Goal: Information Seeking & Learning: Check status

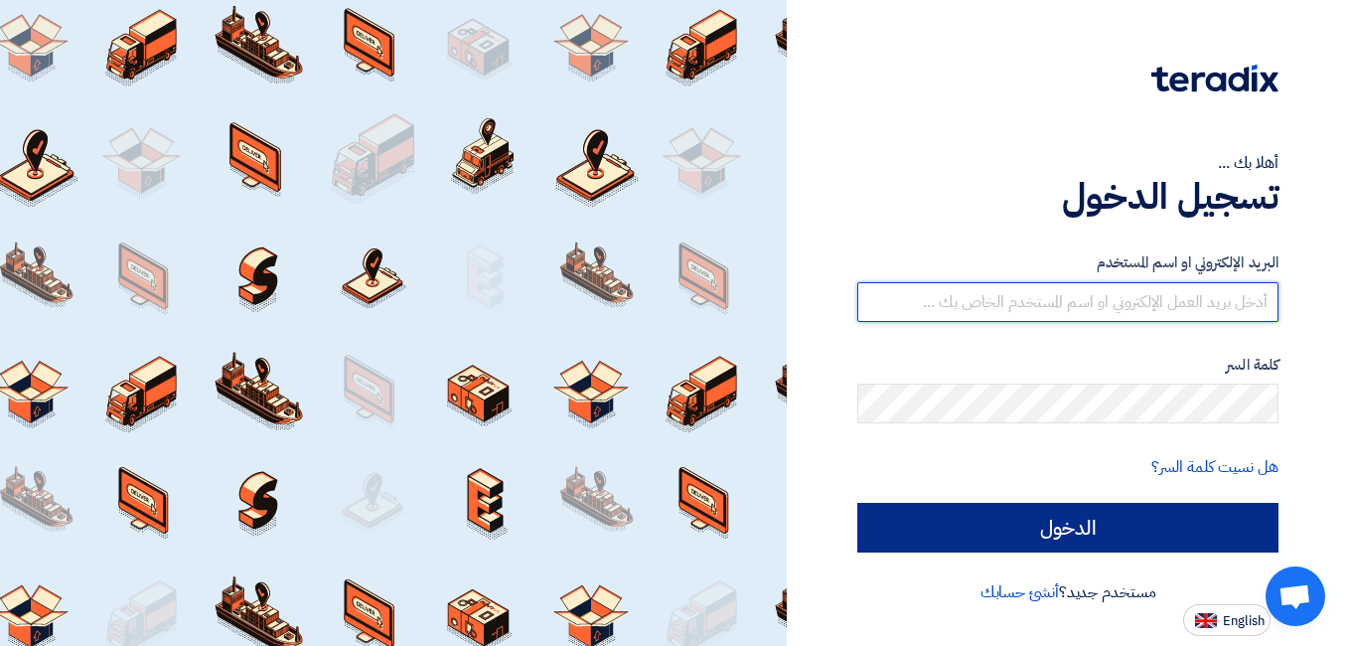
type input "[PERSON_NAME][EMAIL_ADDRESS][DOMAIN_NAME]"
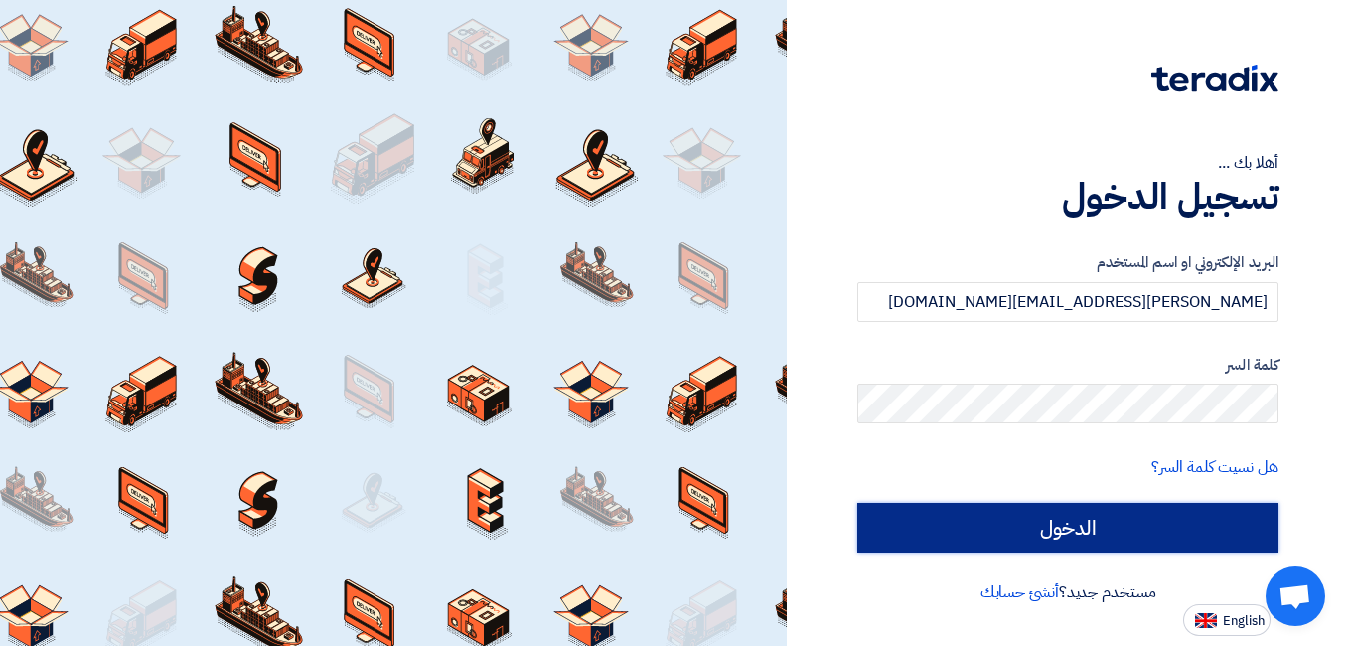
click at [1135, 506] on input "الدخول" at bounding box center [1067, 528] width 421 height 50
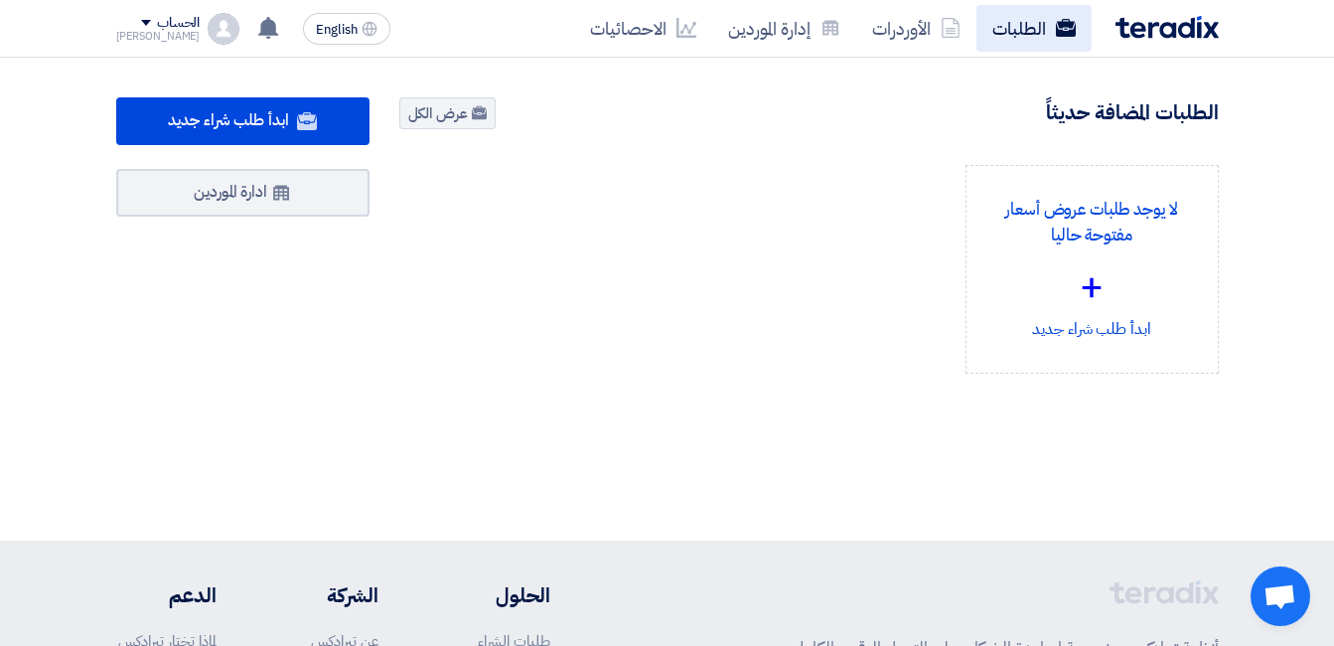
click at [1049, 29] on link "الطلبات" at bounding box center [1033, 28] width 115 height 47
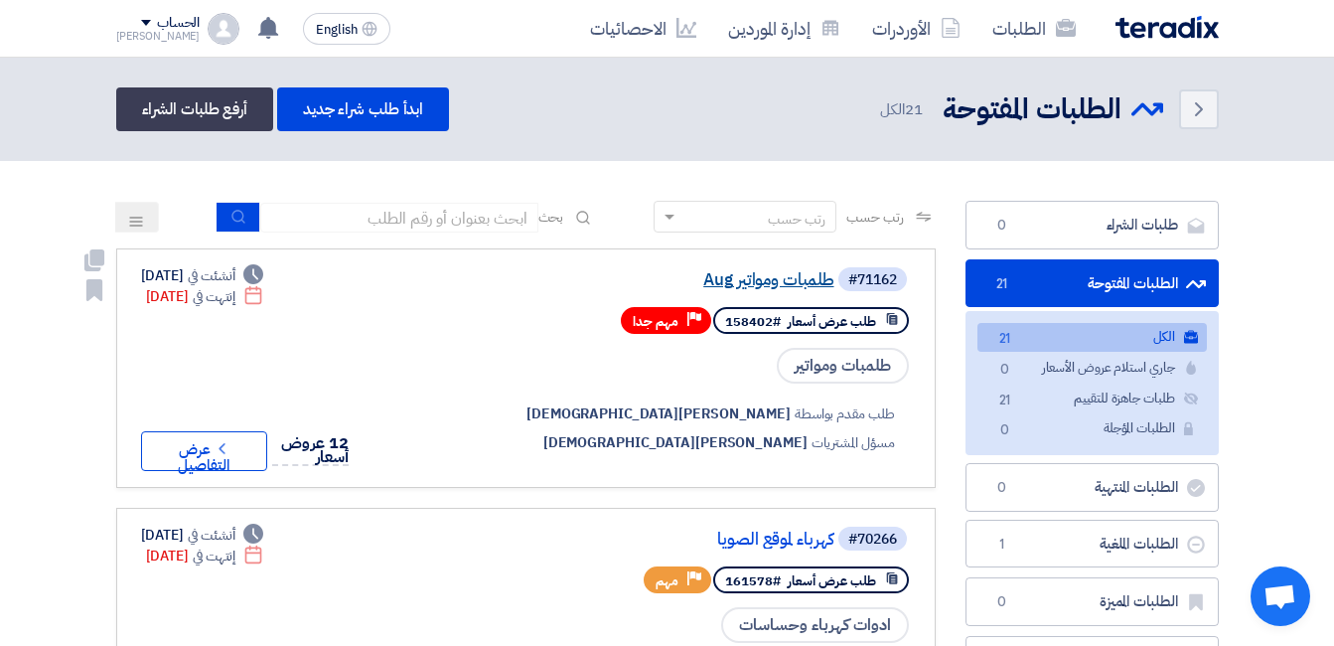
click at [824, 289] on link "طلمبات ومواتير Aug" at bounding box center [635, 280] width 397 height 18
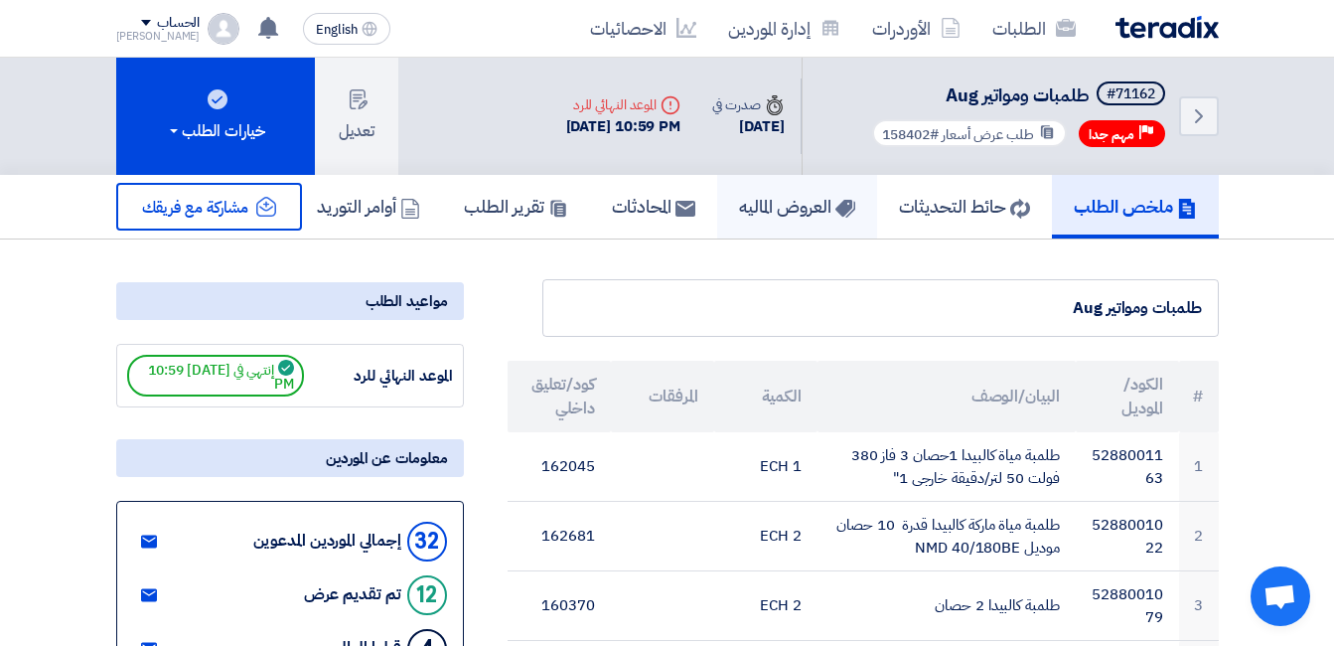
click at [772, 204] on h5 "العروض الماليه" at bounding box center [797, 206] width 116 height 23
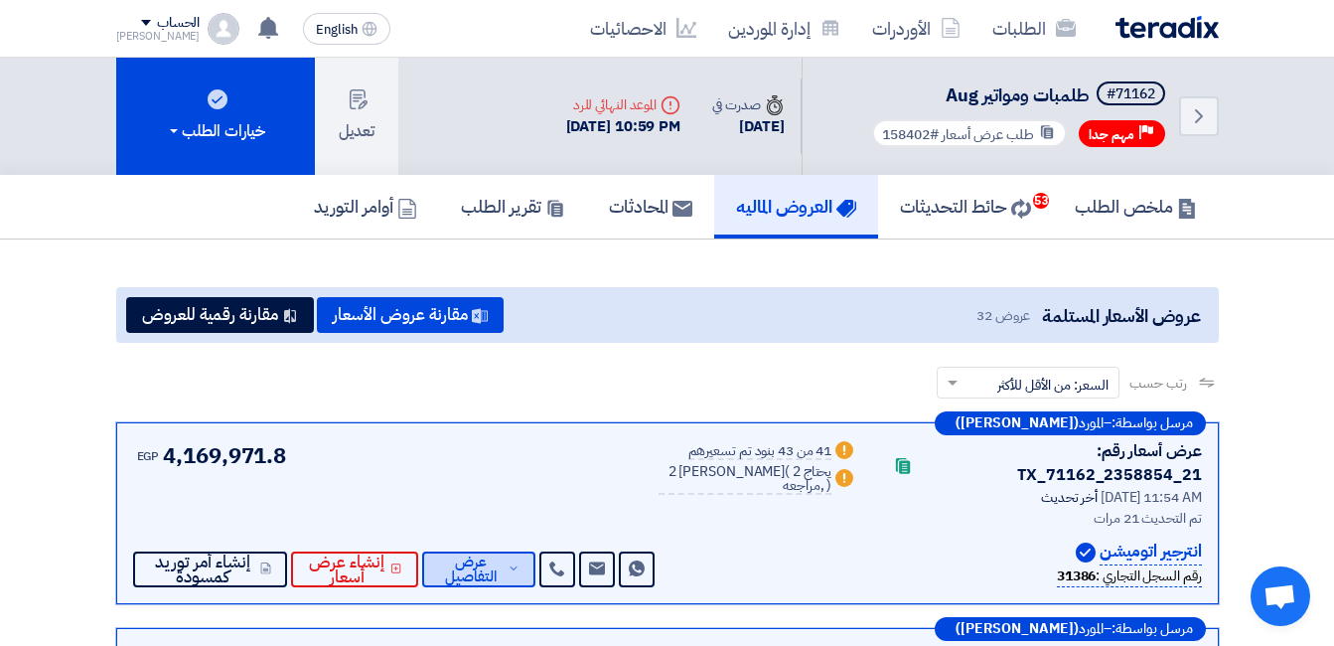
click at [515, 553] on button "عرض التفاصيل" at bounding box center [478, 569] width 113 height 36
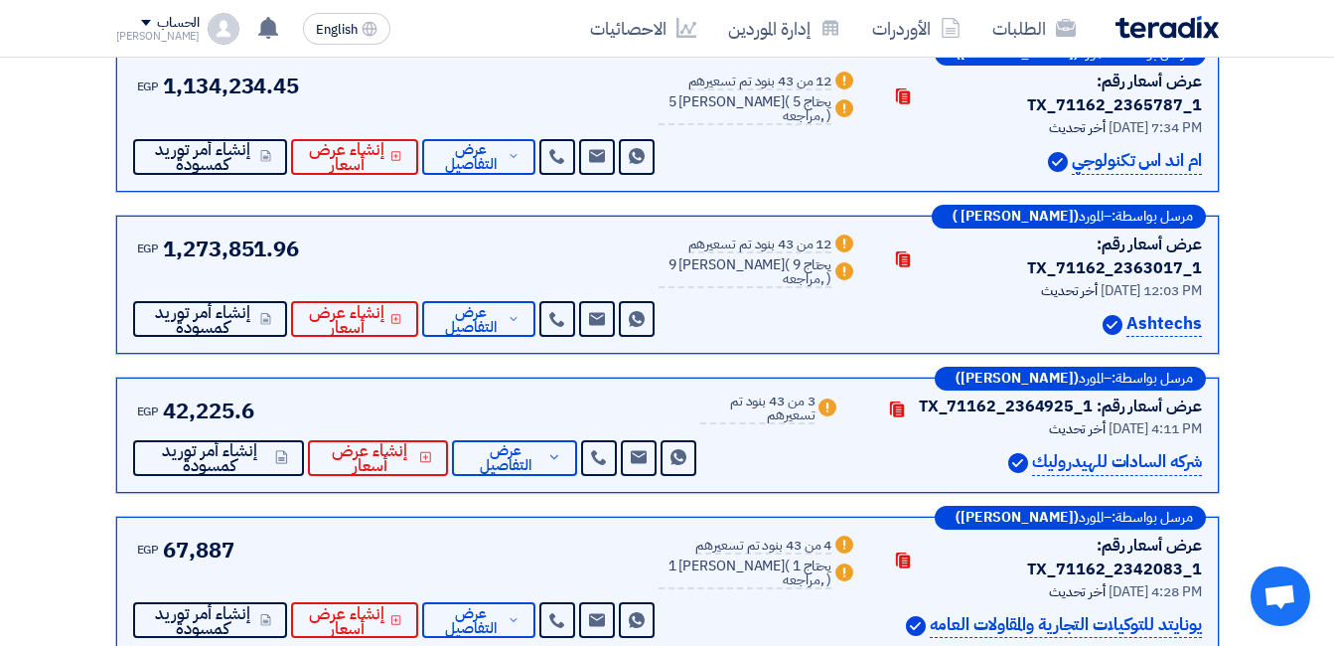
scroll to position [5960, 0]
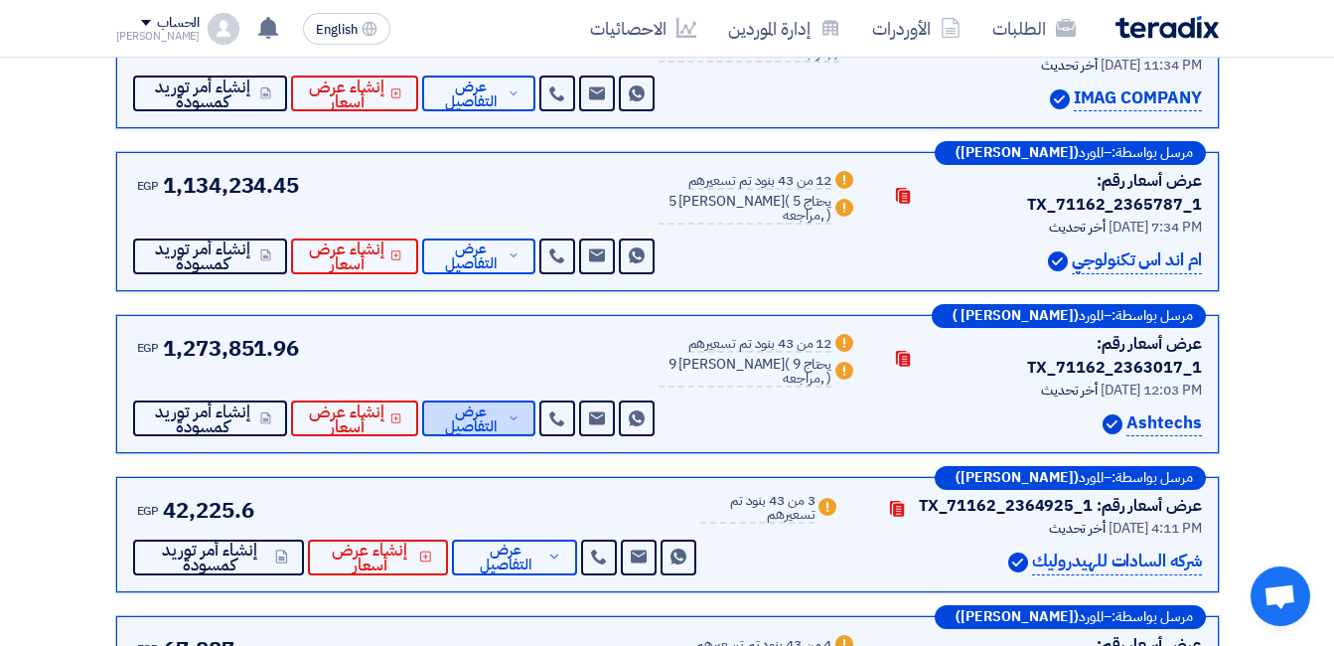
click at [504, 404] on span "عرض التفاصيل" at bounding box center [471, 419] width 66 height 30
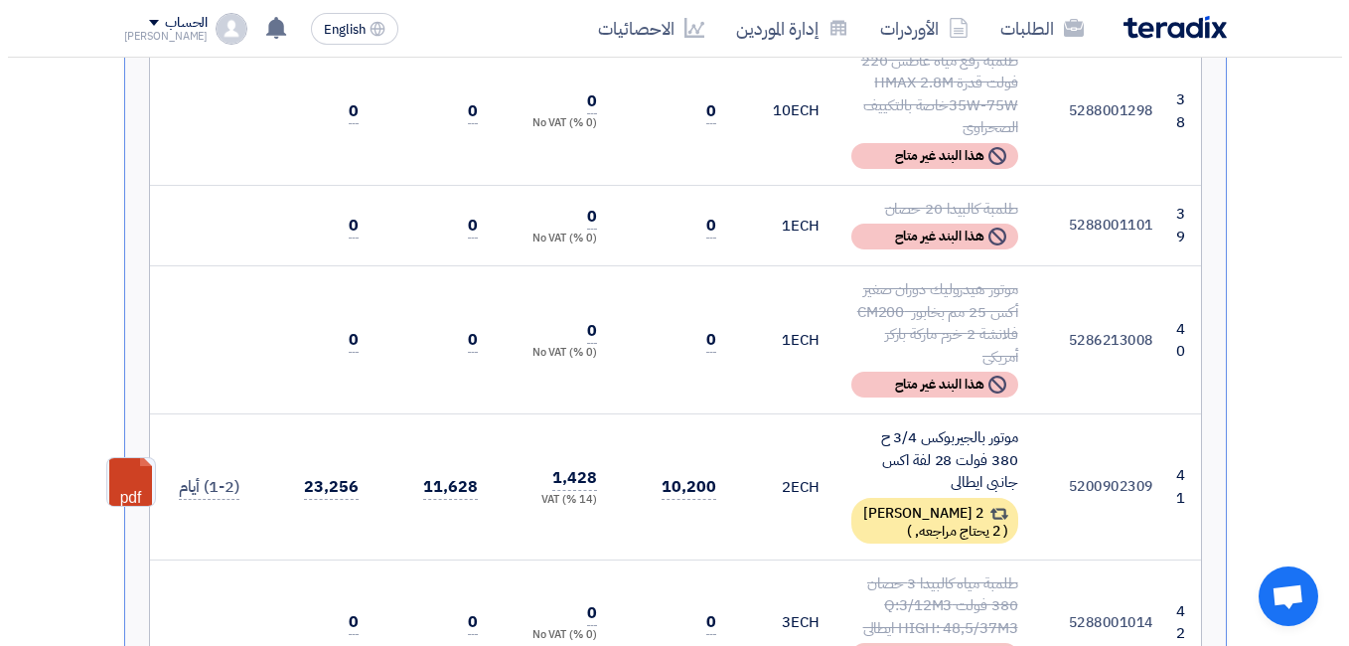
scroll to position [6001, 0]
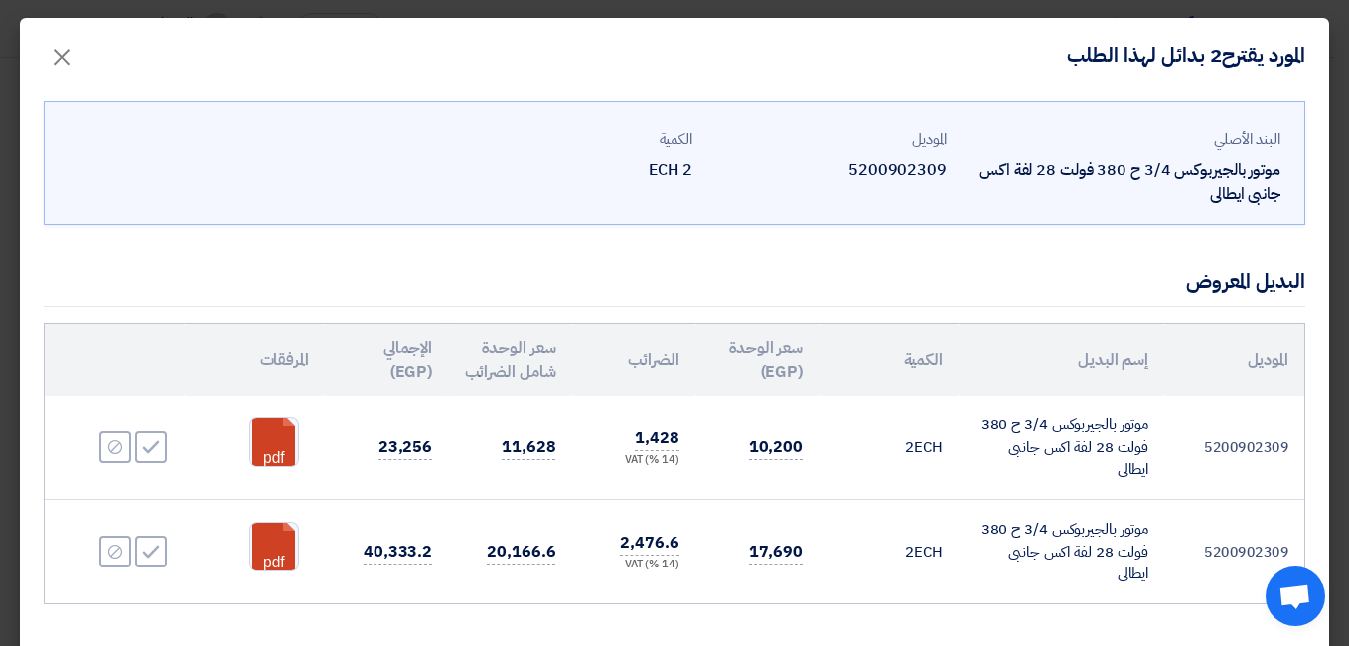
scroll to position [64, 0]
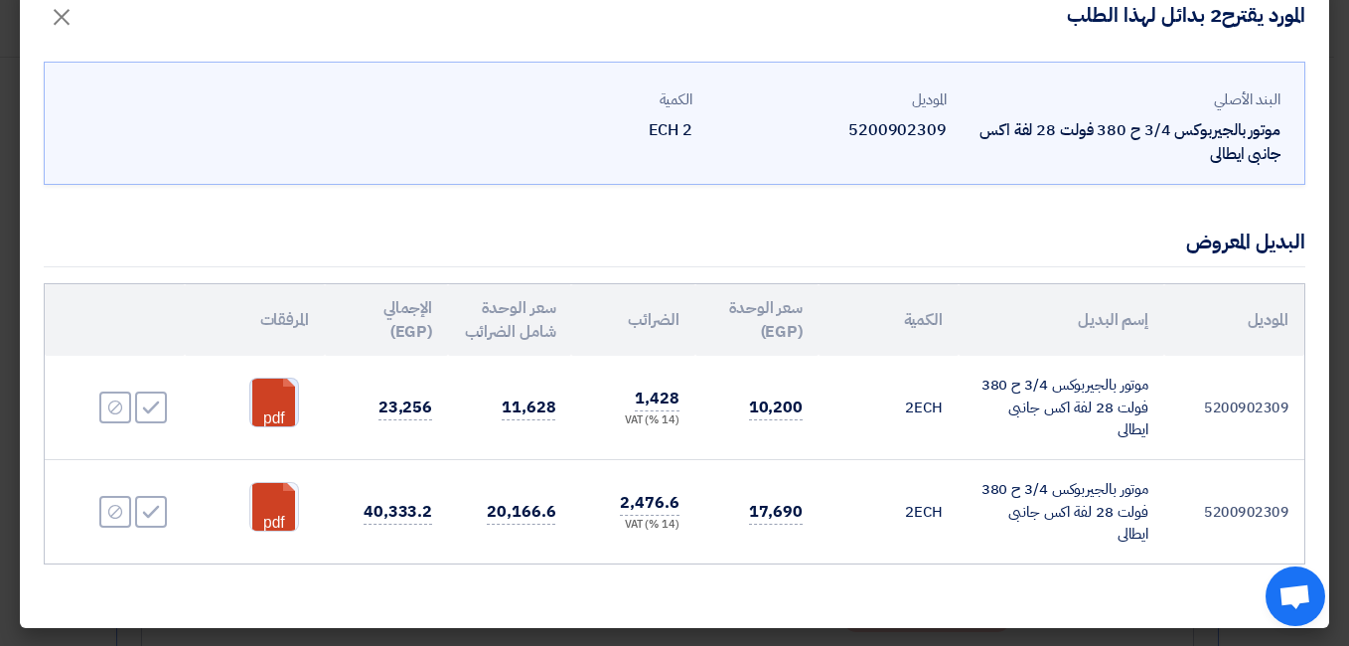
click at [276, 411] on link at bounding box center [329, 437] width 159 height 119
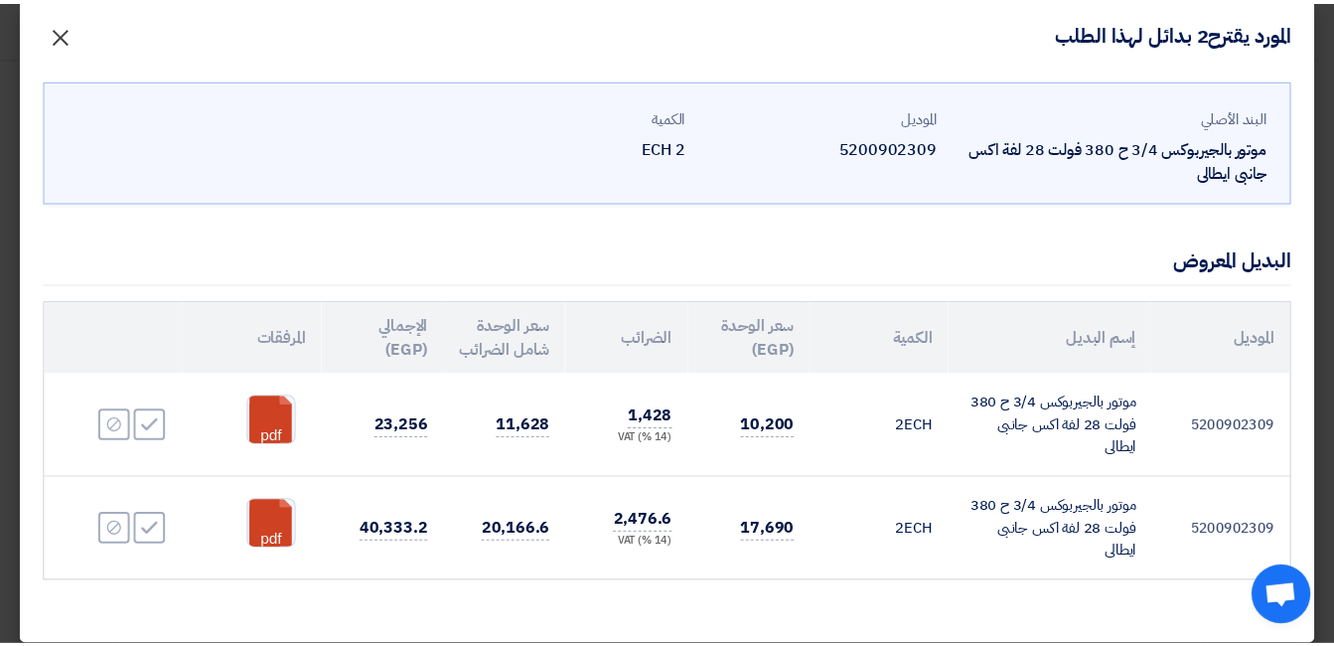
scroll to position [0, 0]
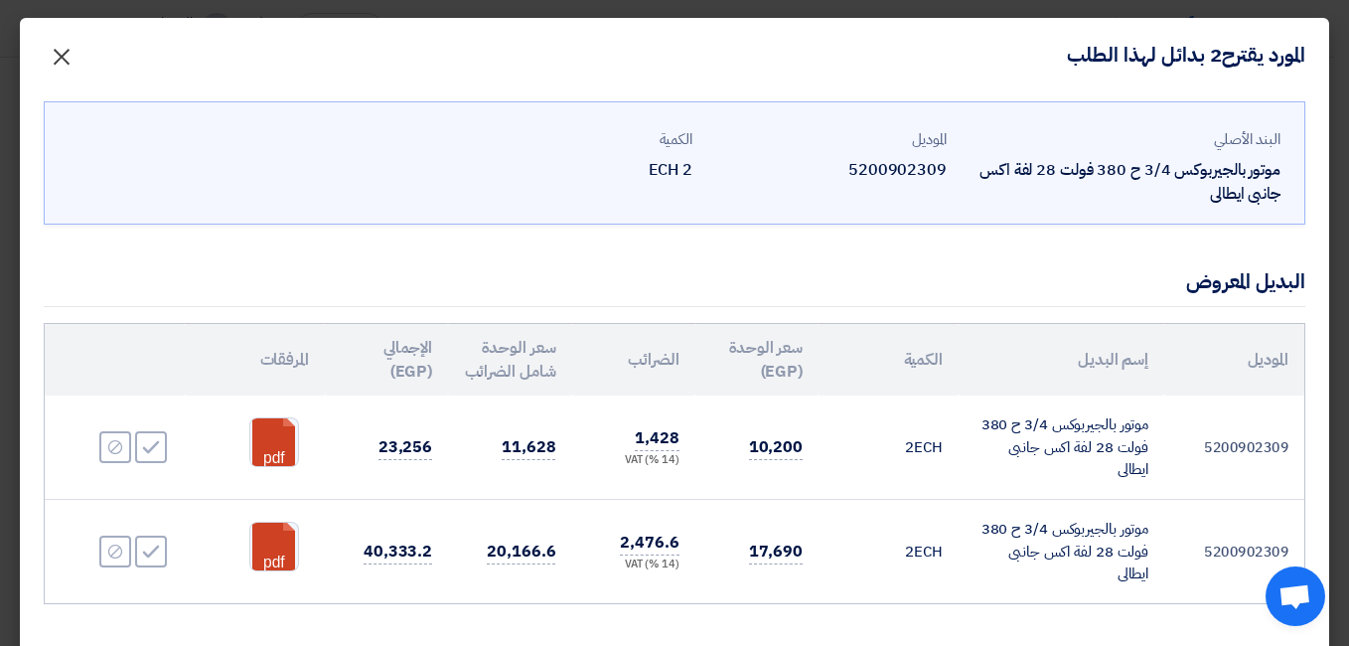
drag, startPoint x: 83, startPoint y: 48, endPoint x: 264, endPoint y: 182, distance: 225.1
click at [74, 49] on span "×" at bounding box center [62, 56] width 24 height 60
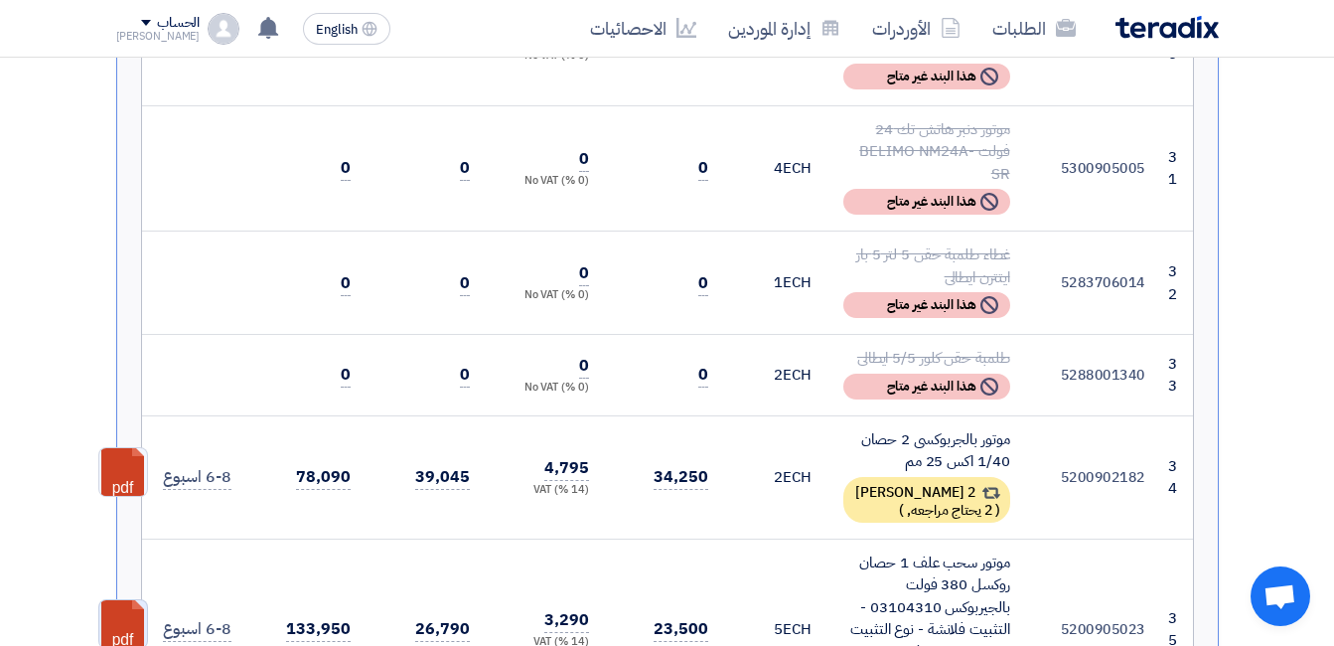
scroll to position [5306, 0]
